Goal: Find contact information: Find contact information

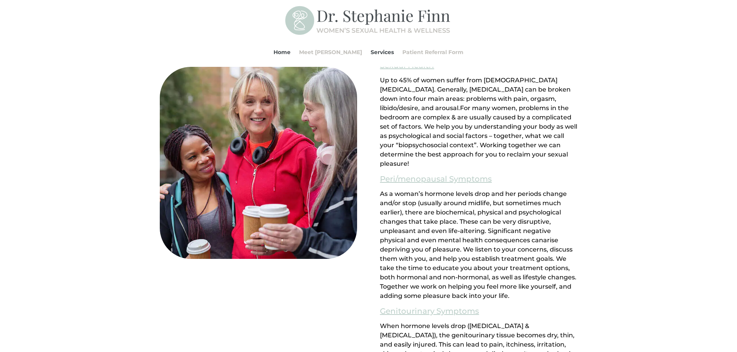
scroll to position [619, 0]
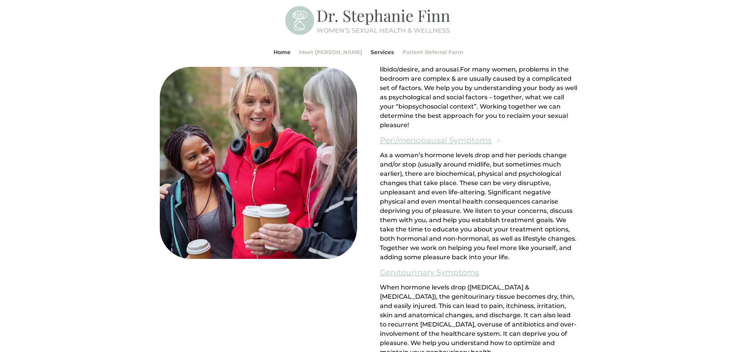
click at [455, 142] on link "Peri/menopausal Symptoms" at bounding box center [436, 140] width 112 height 13
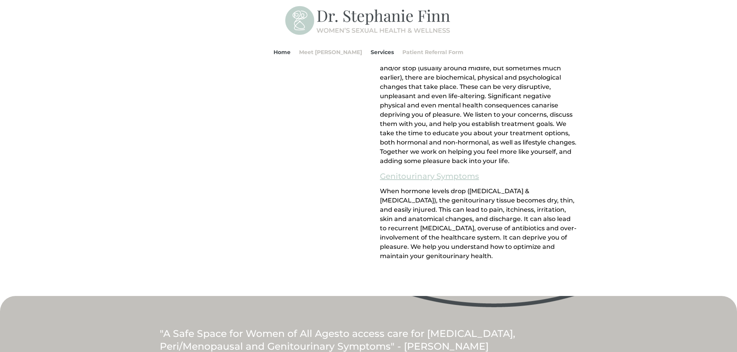
scroll to position [677, 0]
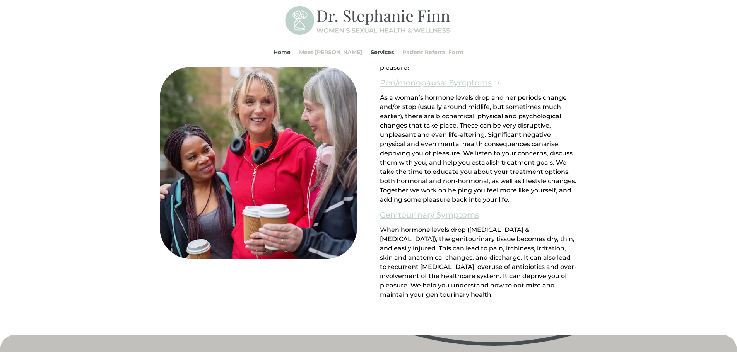
click at [417, 81] on link "Peri/menopausal Symptoms" at bounding box center [436, 82] width 112 height 13
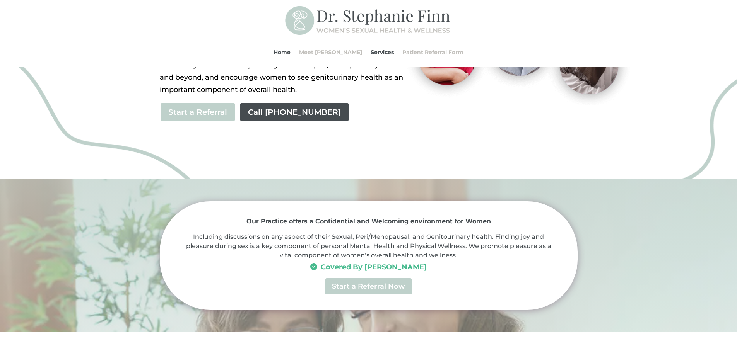
scroll to position [77, 0]
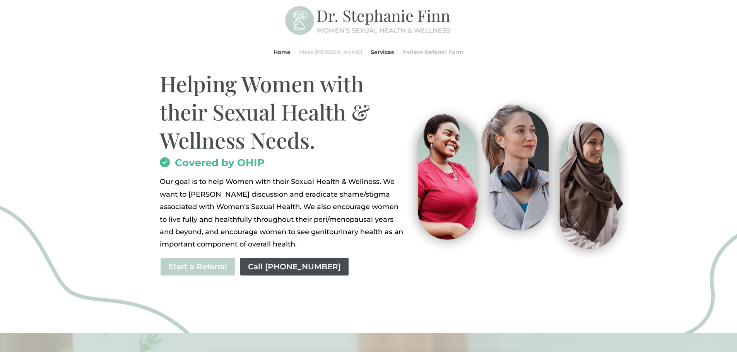
click at [328, 52] on link "Meet [PERSON_NAME]" at bounding box center [330, 52] width 63 height 29
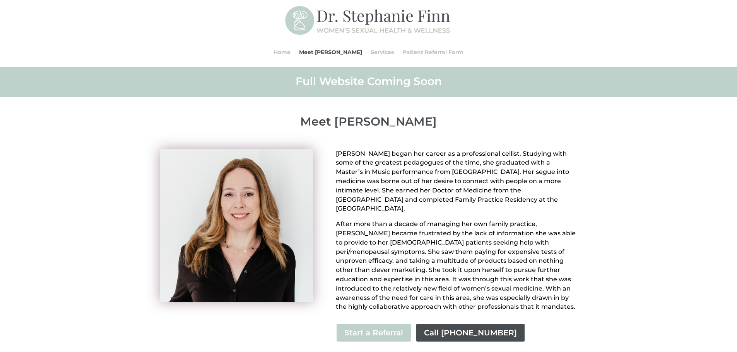
click at [275, 319] on div "Dr. Stephanie Finn began her career as a professional cellist. Studying with so…" at bounding box center [369, 246] width 418 height 215
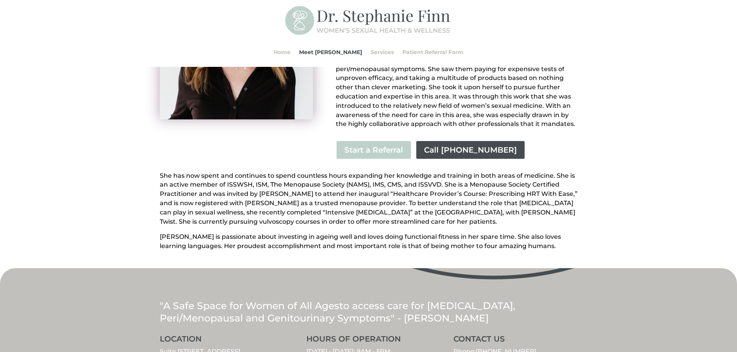
scroll to position [222, 0]
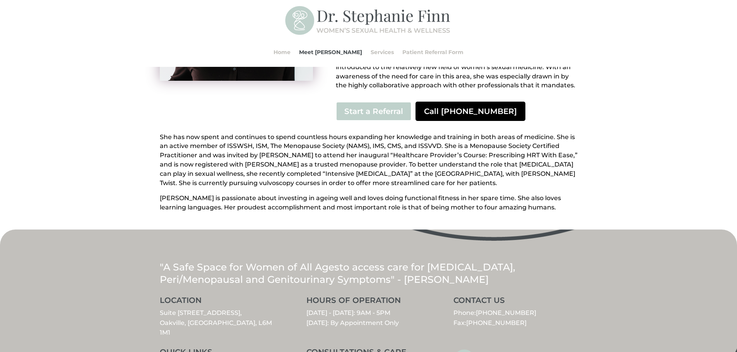
click at [443, 104] on link "Call [PHONE_NUMBER]" at bounding box center [470, 111] width 110 height 19
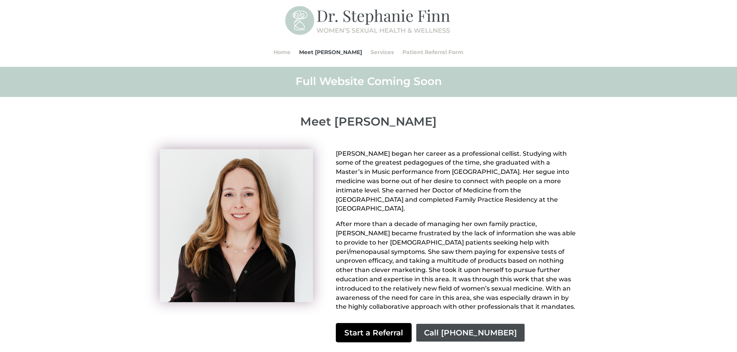
scroll to position [39, 0]
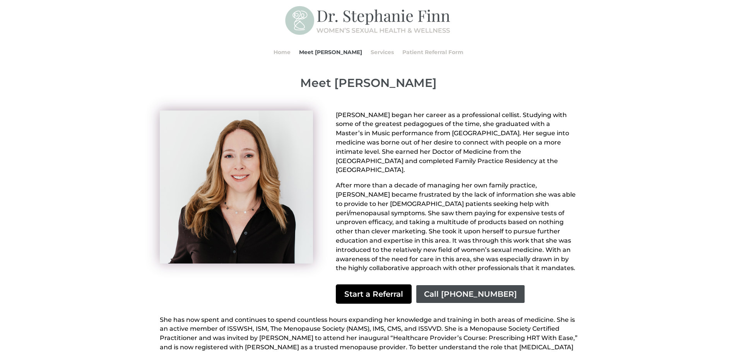
click at [378, 285] on link "Start a Referral" at bounding box center [374, 294] width 76 height 19
